Goal: Task Accomplishment & Management: Manage account settings

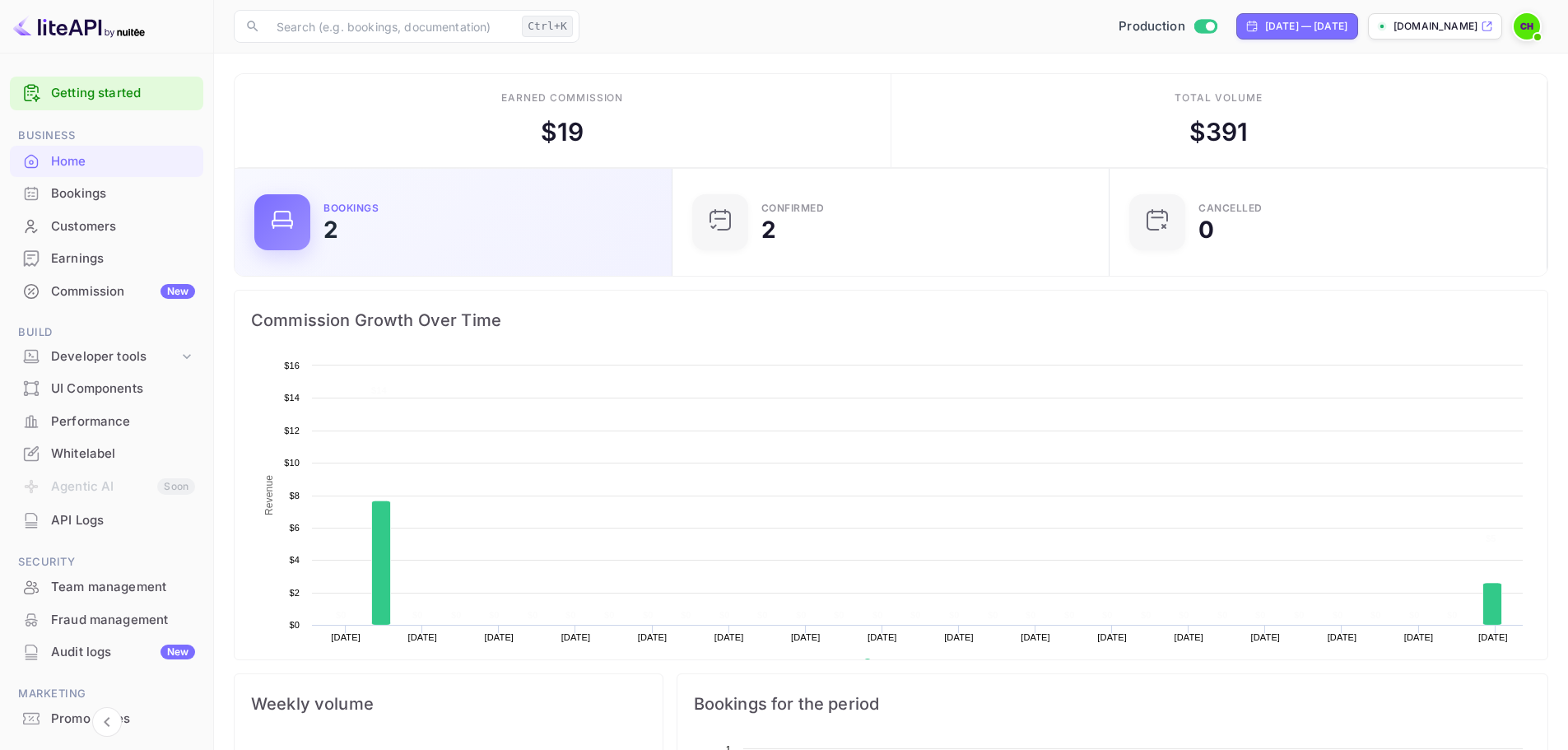
scroll to position [255, 415]
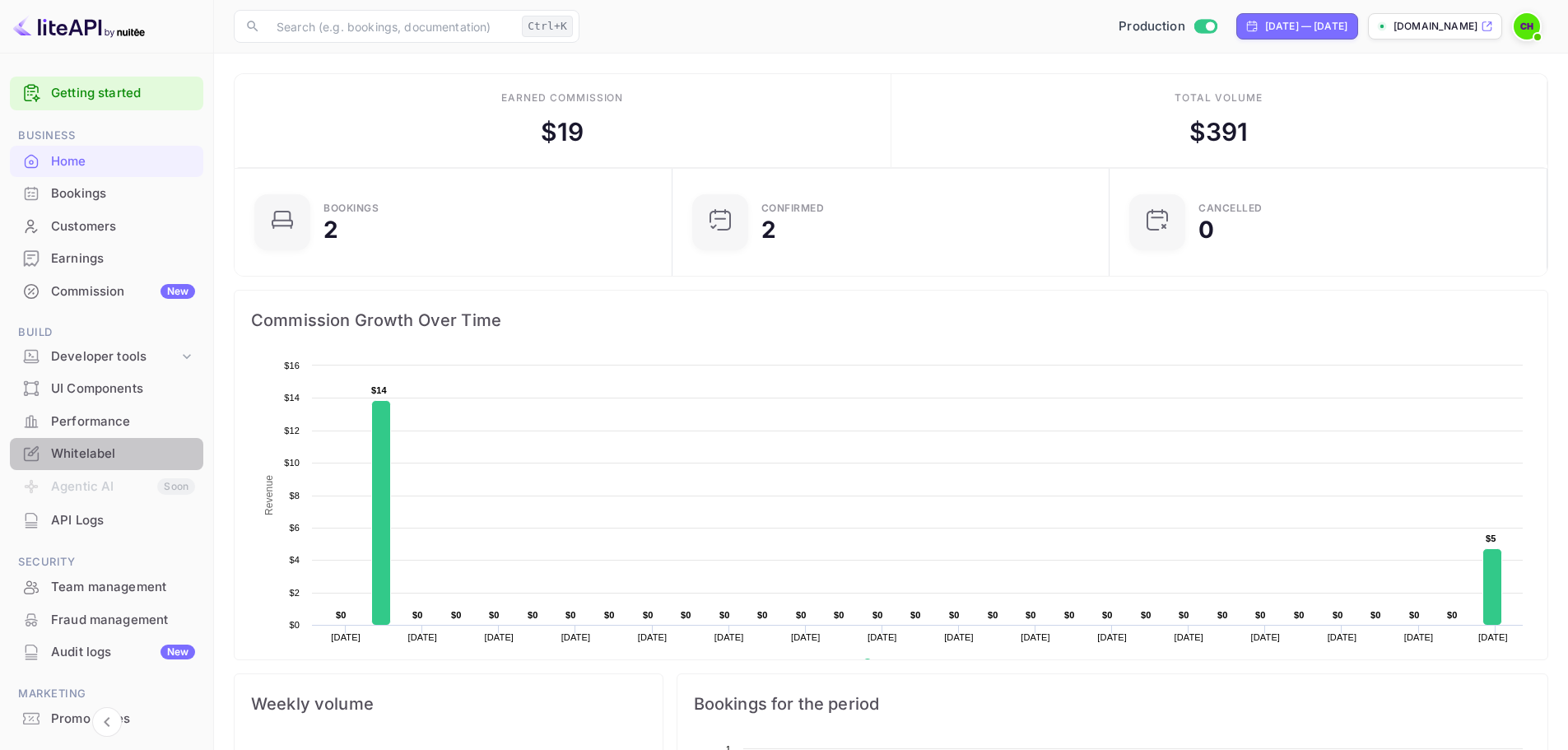
click at [108, 457] on div "Whitelabel" at bounding box center [123, 454] width 144 height 19
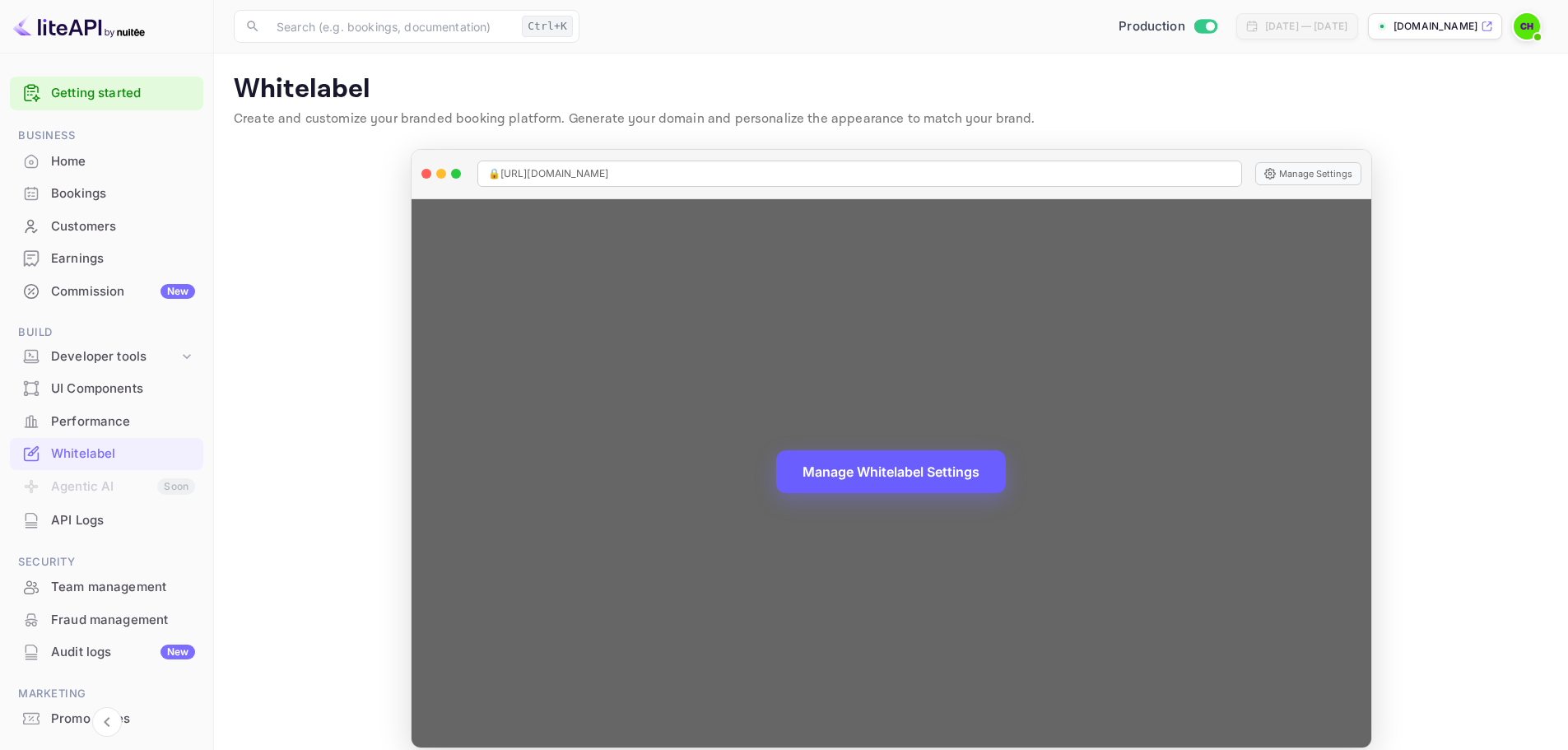
click at [873, 473] on button "Manage Whitelabel Settings" at bounding box center [890, 471] width 229 height 42
click at [877, 469] on button "Manage Whitelabel Settings" at bounding box center [890, 471] width 229 height 42
